Goal: Use online tool/utility: Use online tool/utility

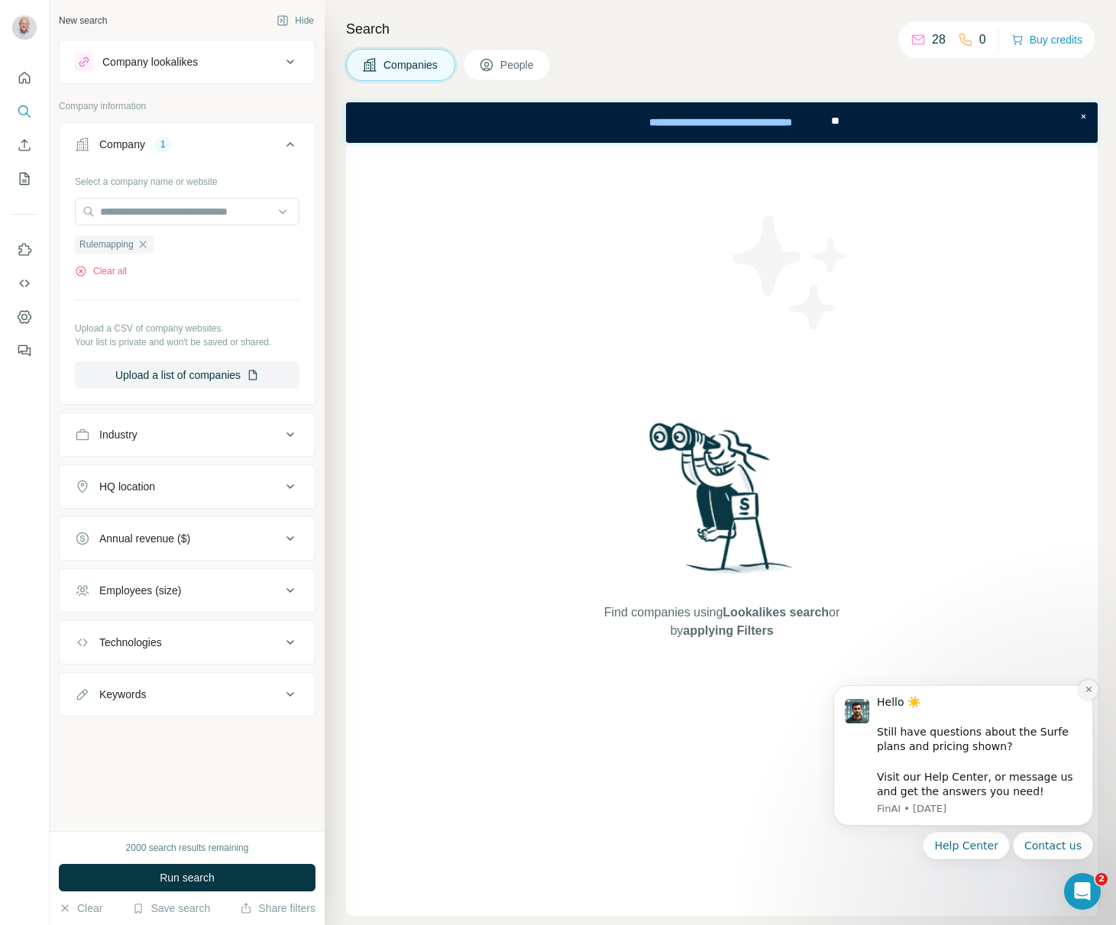
click at [1089, 687] on icon "Dismiss notification" at bounding box center [1089, 689] width 8 height 8
click at [420, 60] on span "Companies" at bounding box center [411, 64] width 56 height 15
drag, startPoint x: 485, startPoint y: 60, endPoint x: 422, endPoint y: 73, distance: 64.1
click at [480, 63] on button "People" at bounding box center [507, 65] width 89 height 32
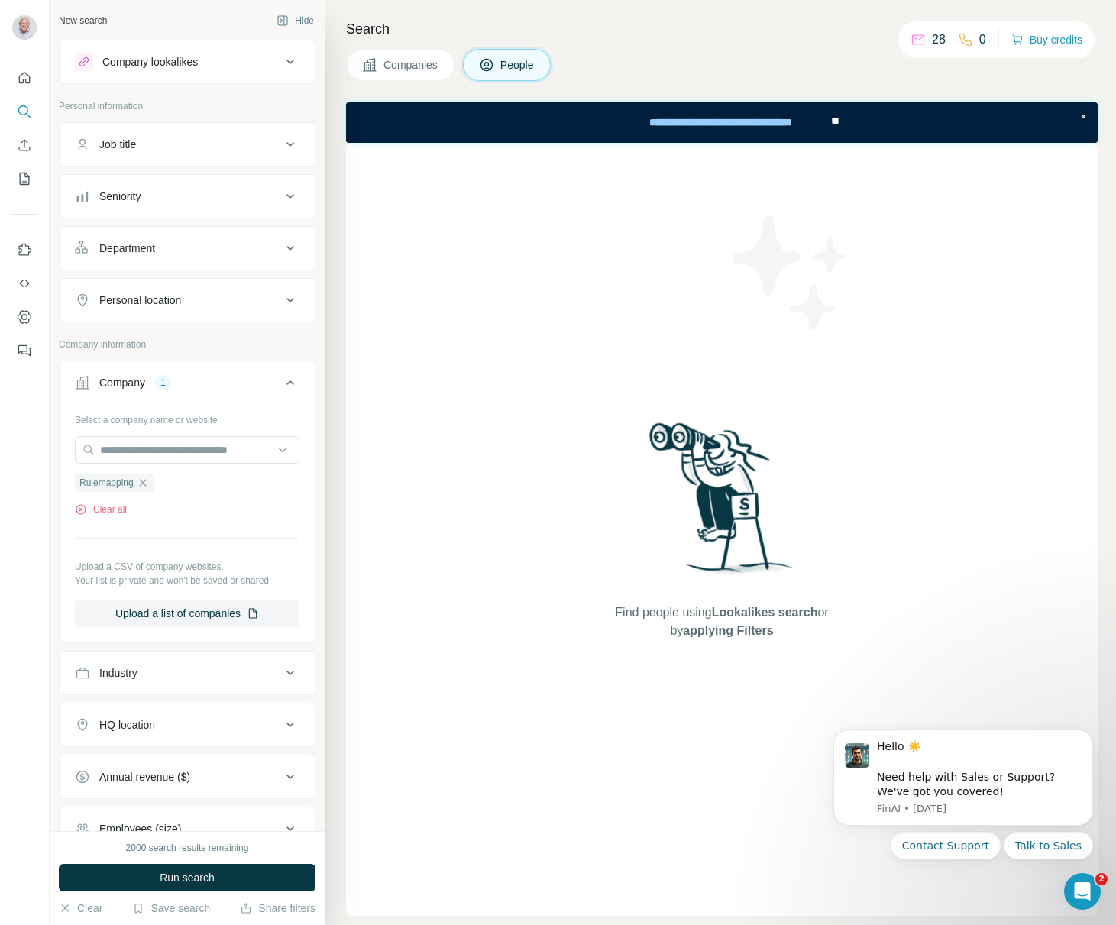
click at [408, 67] on span "Companies" at bounding box center [411, 64] width 56 height 15
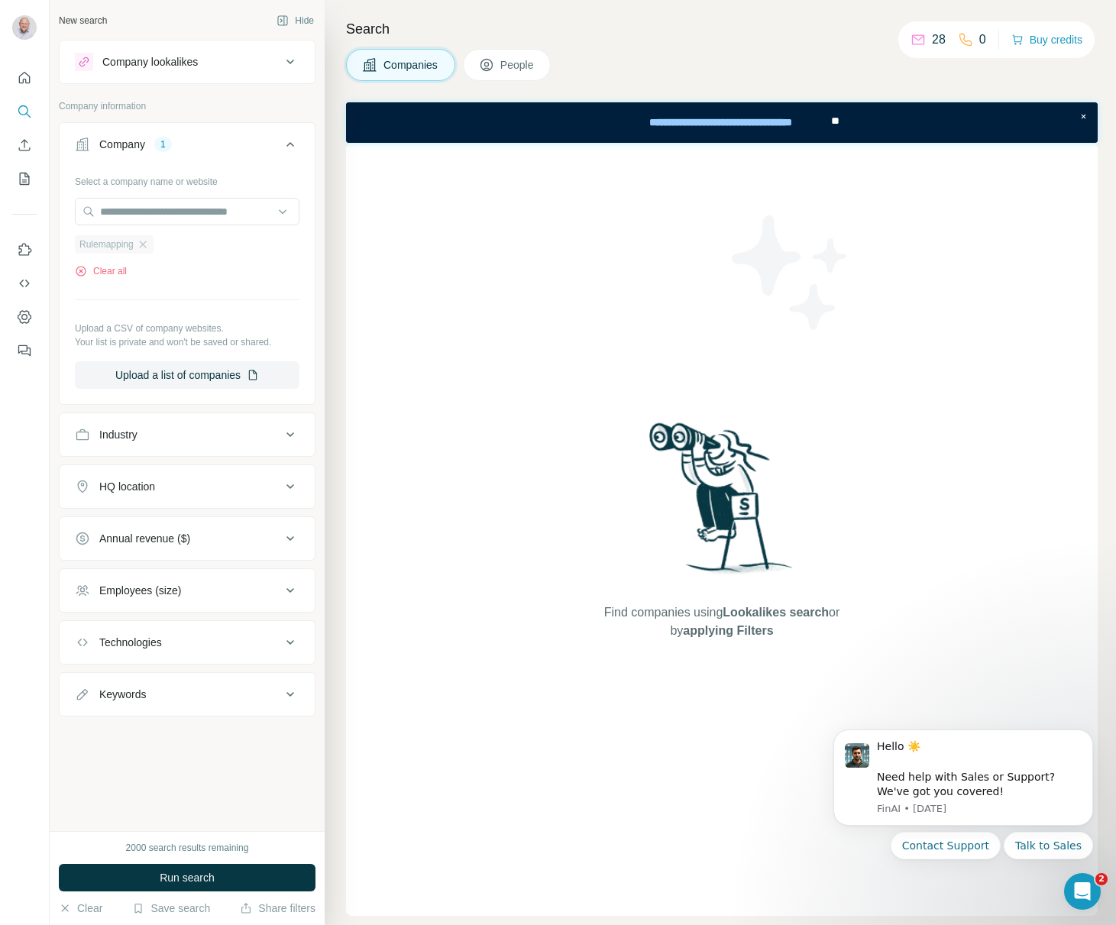
click at [116, 242] on span "Rulemapping" at bounding box center [106, 245] width 54 height 14
click at [197, 885] on span "Run search" at bounding box center [187, 877] width 55 height 15
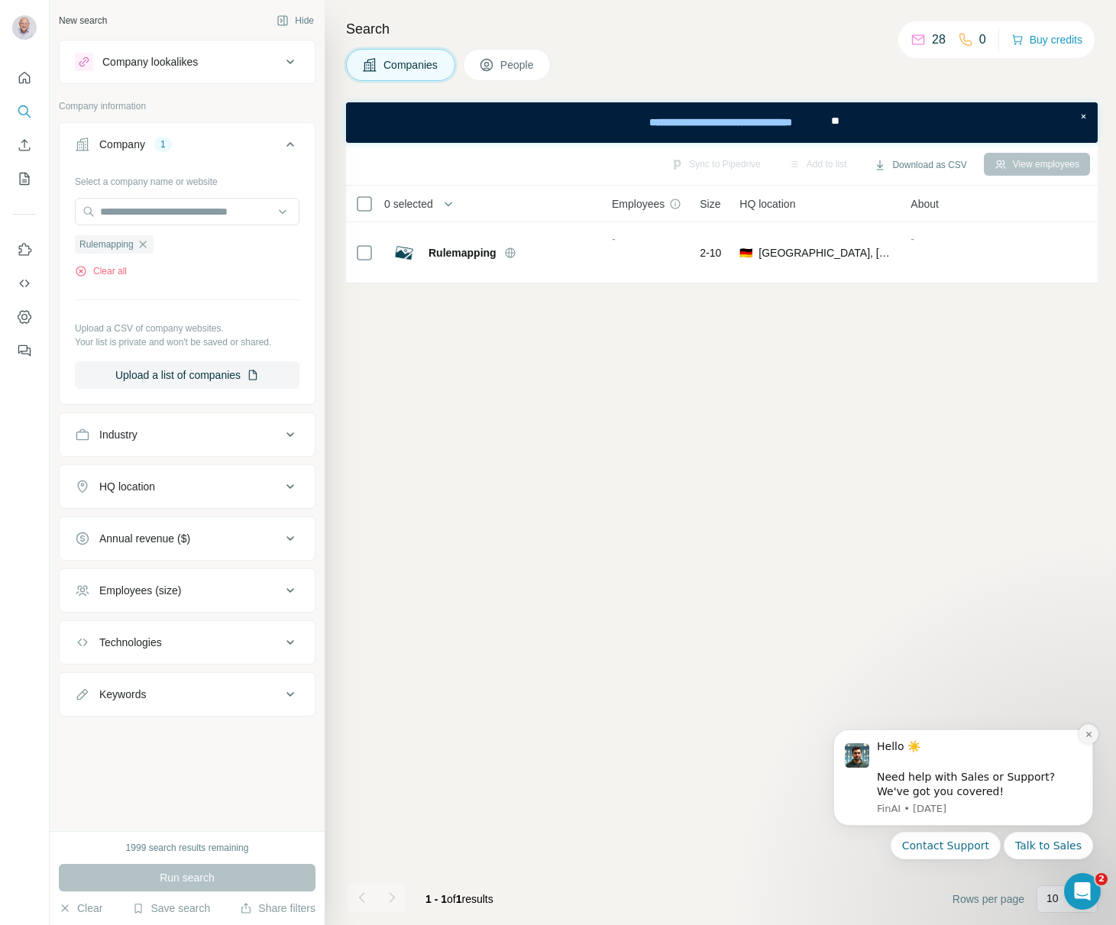
drag, startPoint x: 1092, startPoint y: 732, endPoint x: 1742, endPoint y: 1059, distance: 727.6
click at [1092, 732] on icon "Dismiss notification" at bounding box center [1089, 734] width 8 height 8
